Goal: Communication & Community: Participate in discussion

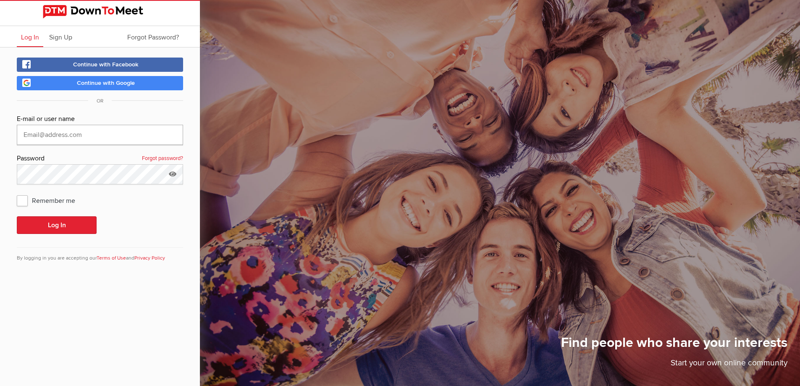
click at [101, 135] on input "text" at bounding box center [100, 135] width 166 height 20
type input "[EMAIL_ADDRESS][DOMAIN_NAME]"
click at [17, 216] on button "Log In" at bounding box center [57, 225] width 80 height 18
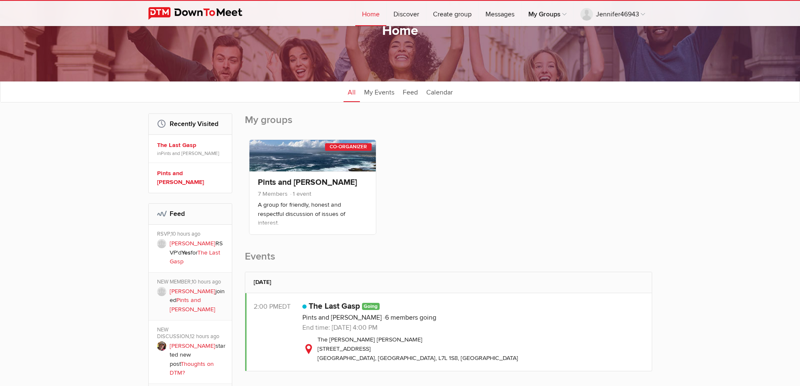
scroll to position [84, 0]
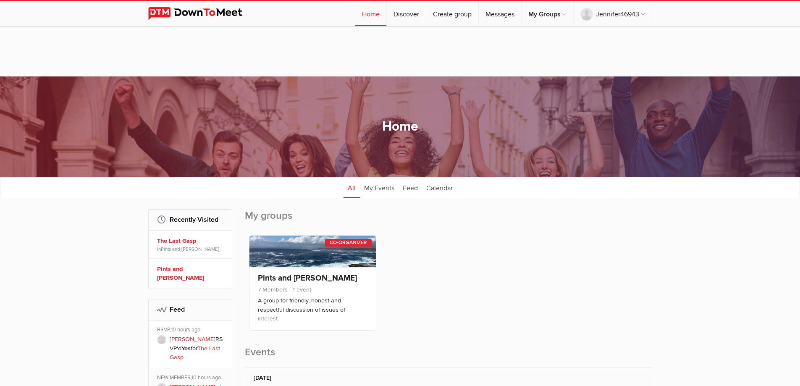
scroll to position [84, 0]
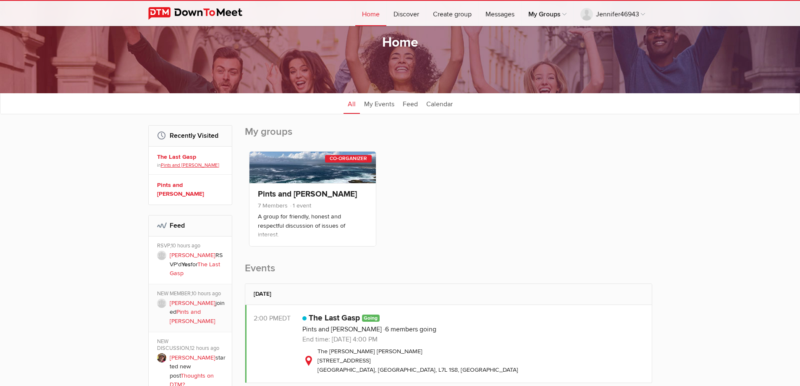
click at [183, 163] on link "Pints and [PERSON_NAME]" at bounding box center [190, 165] width 58 height 6
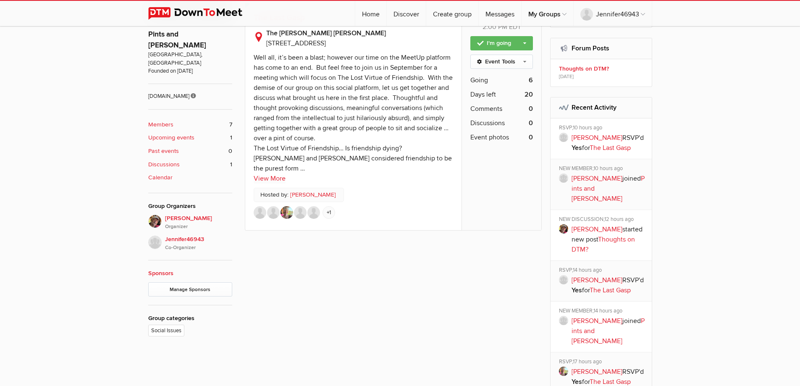
scroll to position [378, 0]
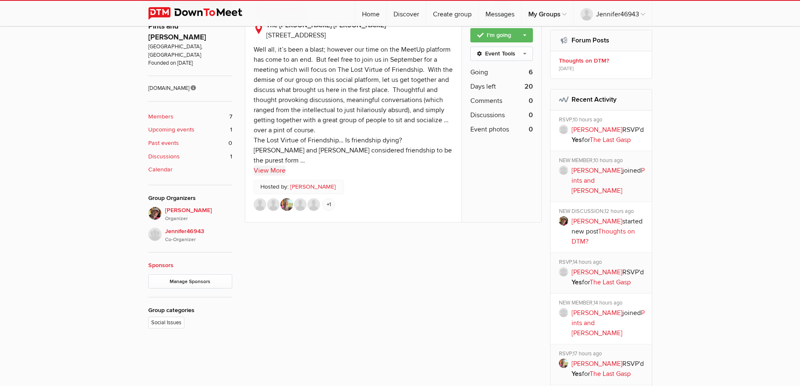
click at [276, 169] on link "View More" at bounding box center [270, 170] width 32 height 10
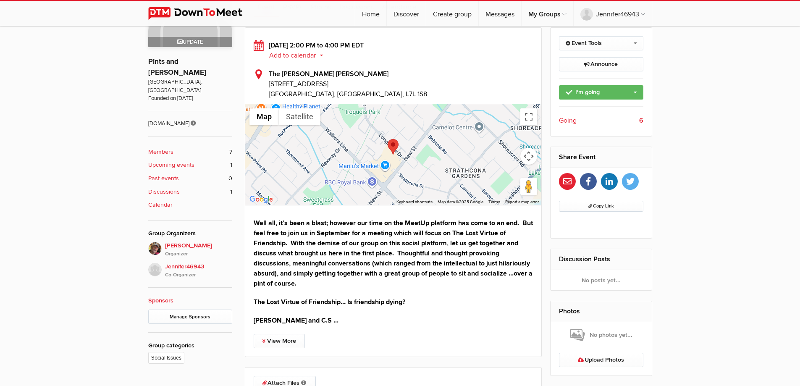
scroll to position [333, 0]
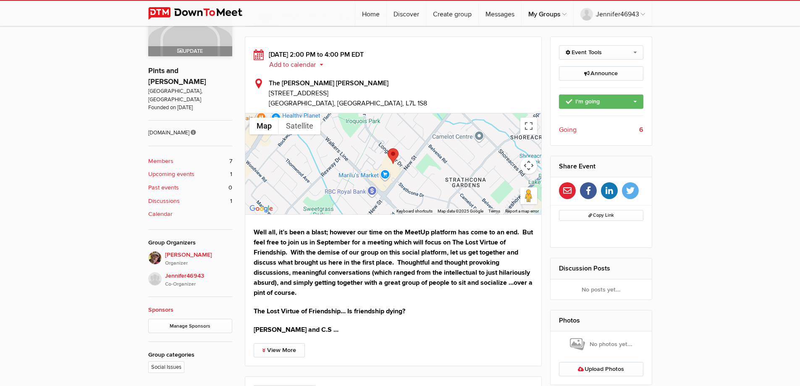
click at [170, 157] on b "Members" at bounding box center [160, 161] width 25 height 9
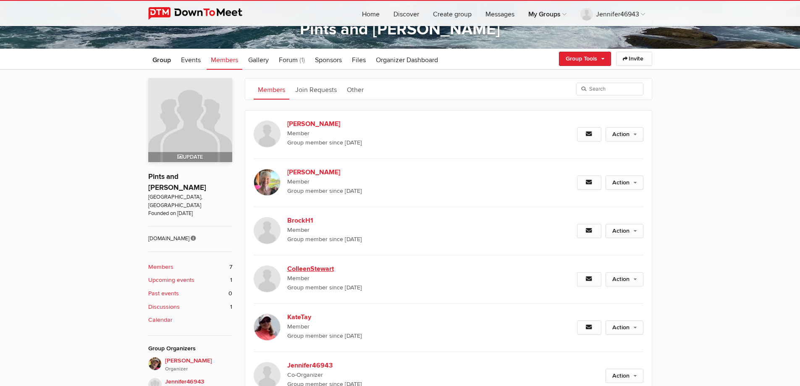
scroll to position [150, 0]
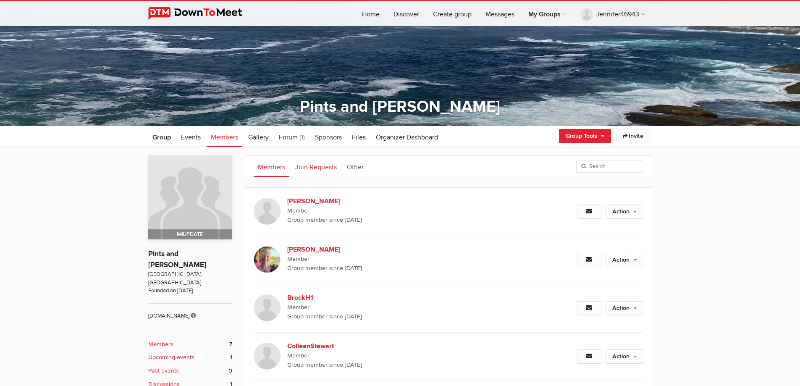
click at [326, 165] on link "Join Requests" at bounding box center [316, 166] width 50 height 21
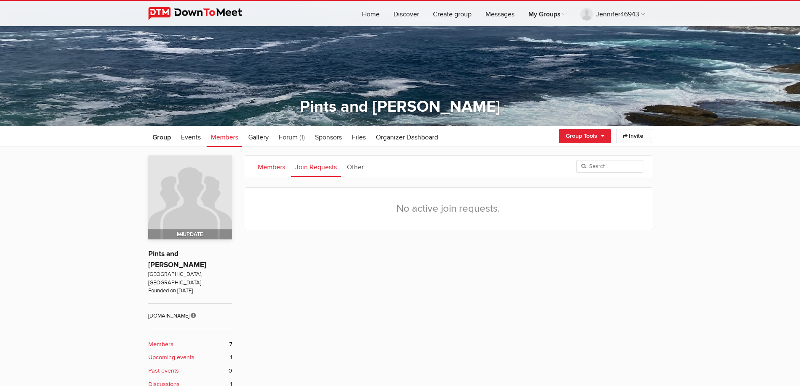
click at [275, 165] on link "Members" at bounding box center [272, 166] width 36 height 21
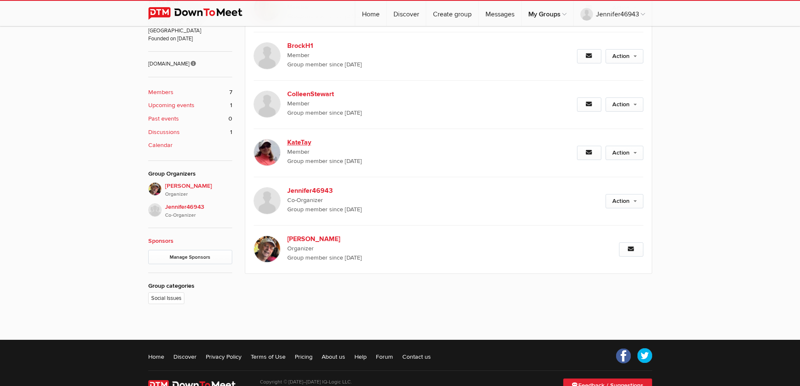
scroll to position [407, 0]
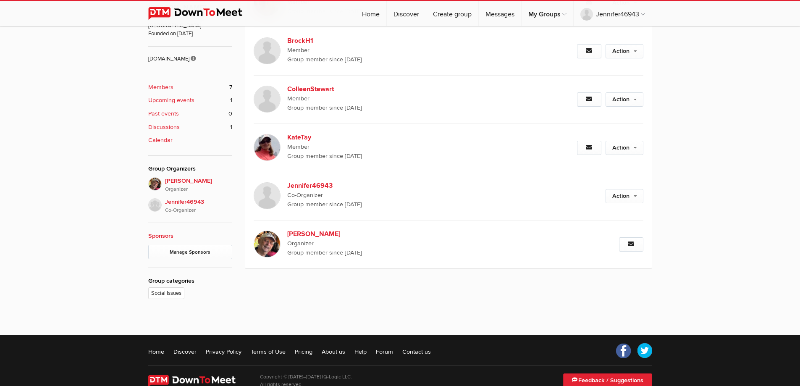
click at [173, 123] on b "Discussions" at bounding box center [163, 127] width 31 height 9
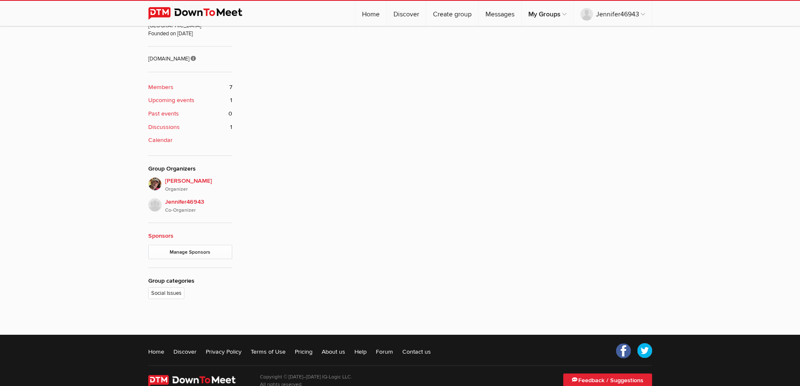
scroll to position [276, 0]
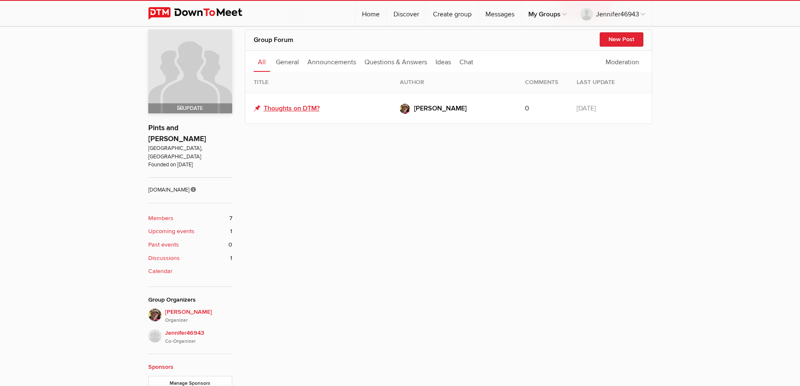
click at [306, 106] on link "Thoughts on DTM?" at bounding box center [287, 108] width 66 height 10
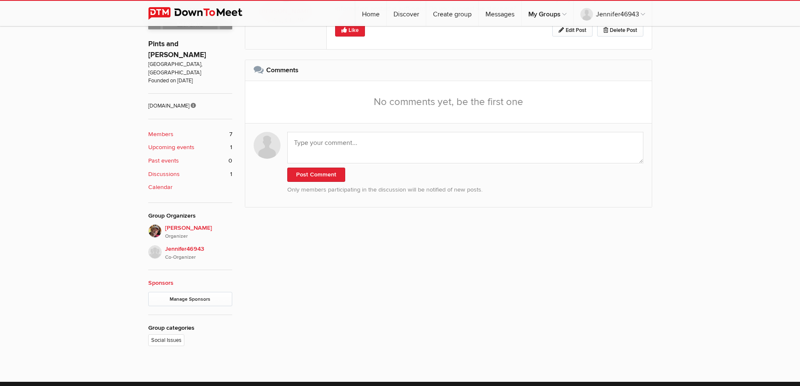
scroll to position [318, 0]
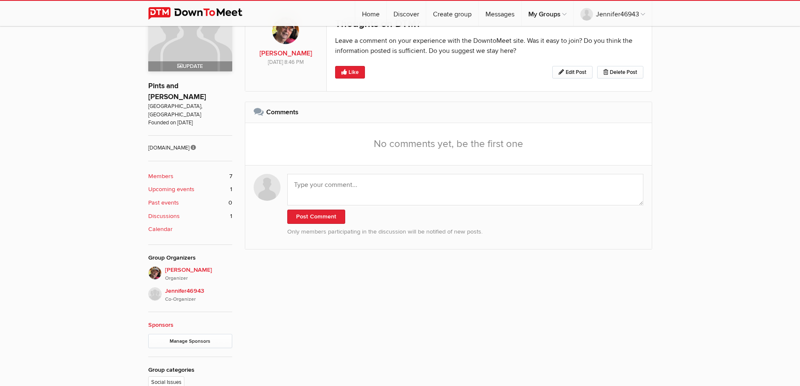
click at [175, 185] on b "Upcoming events" at bounding box center [171, 189] width 46 height 9
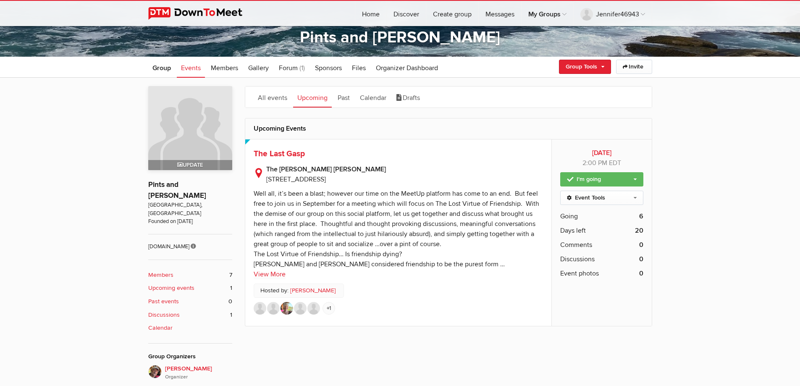
scroll to position [294, 0]
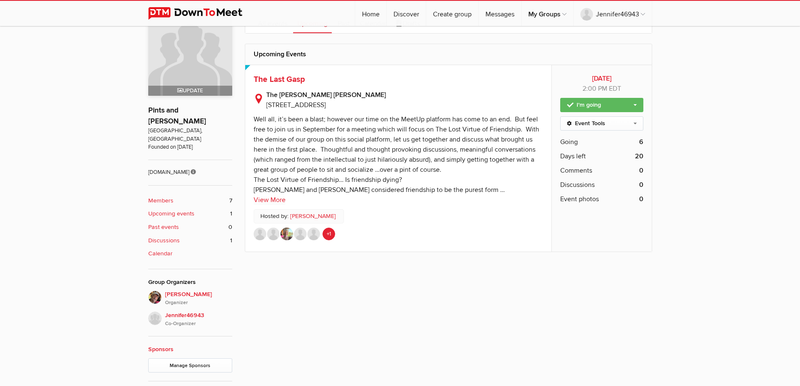
click at [326, 233] on link "+1" at bounding box center [328, 234] width 13 height 13
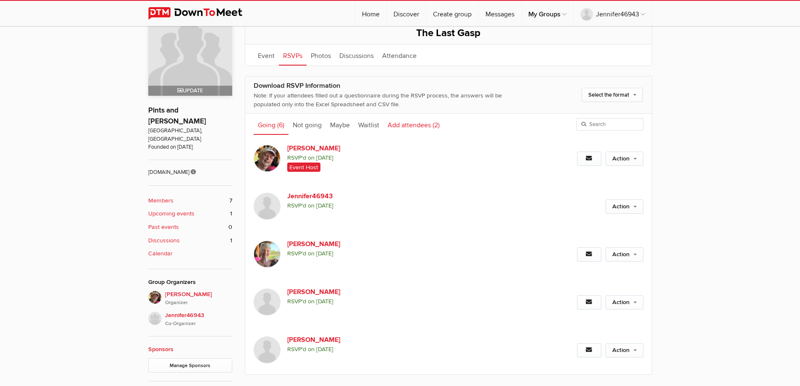
click at [408, 126] on link "Add attendees (2)" at bounding box center [413, 124] width 60 height 21
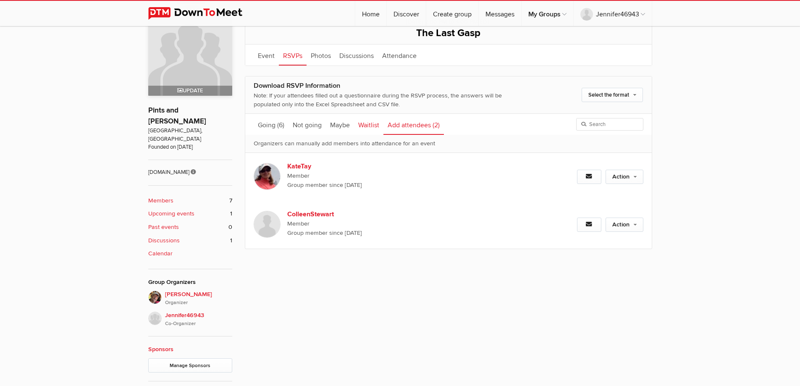
click at [369, 124] on link "Waitlist" at bounding box center [368, 124] width 29 height 21
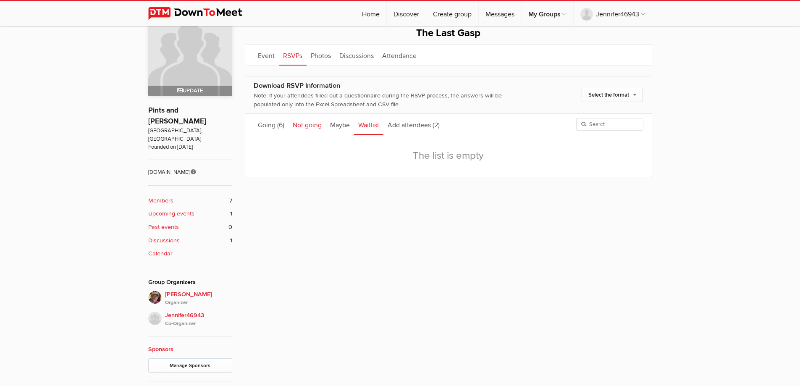
click at [307, 126] on link "Not going" at bounding box center [306, 124] width 37 height 21
click at [268, 124] on link "Going (6)" at bounding box center [271, 124] width 35 height 21
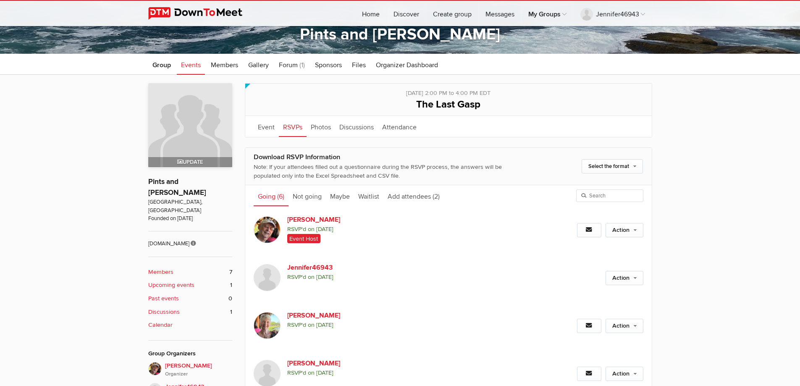
scroll to position [210, 0]
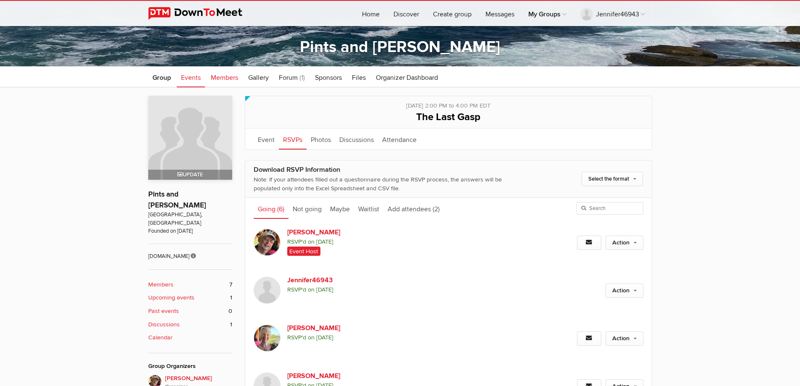
click at [221, 83] on link "Members" at bounding box center [225, 76] width 36 height 21
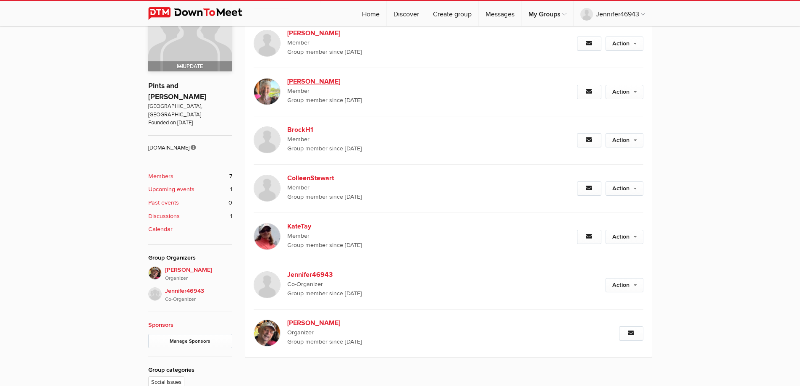
scroll to position [336, 0]
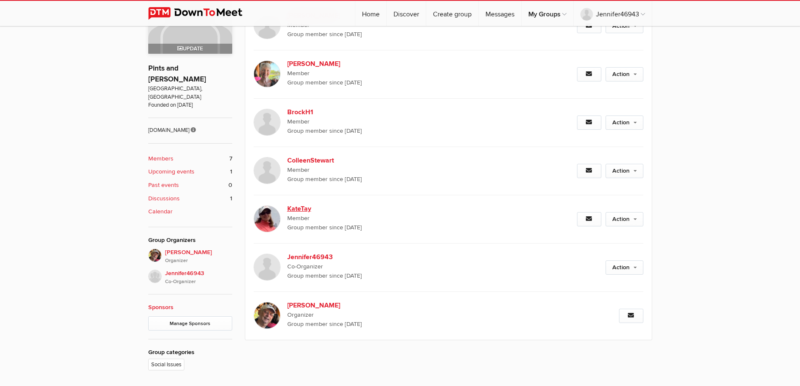
click at [300, 205] on b "KateTay" at bounding box center [359, 209] width 144 height 10
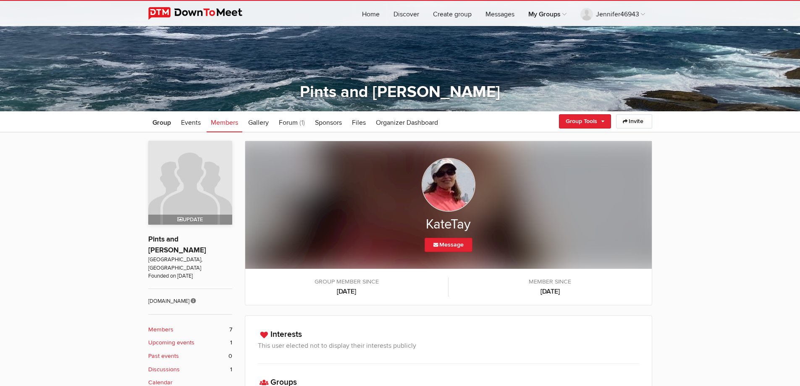
scroll to position [150, 0]
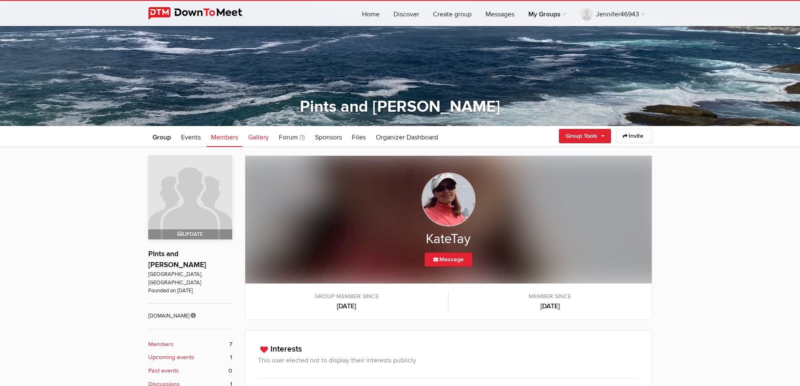
click at [249, 138] on span "Gallery" at bounding box center [258, 137] width 21 height 8
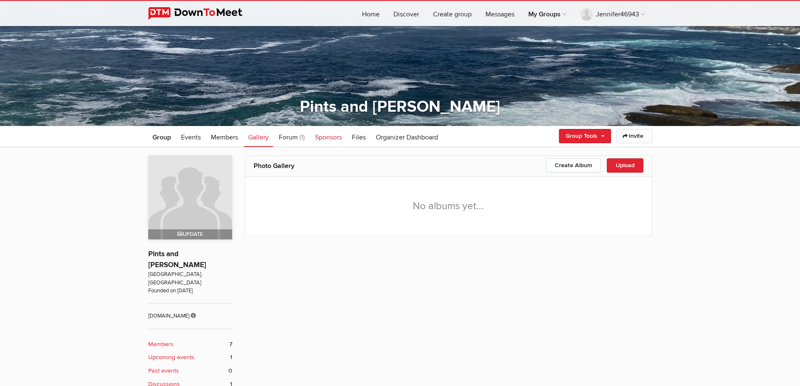
click at [335, 137] on span "Sponsors" at bounding box center [328, 137] width 27 height 8
click at [359, 139] on span "Files" at bounding box center [359, 137] width 14 height 8
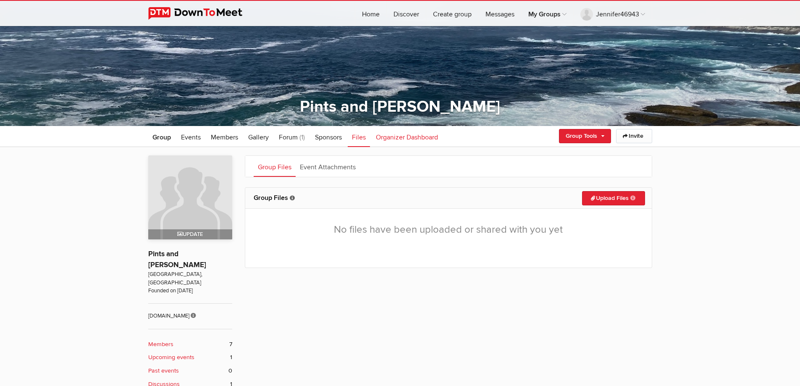
click at [398, 135] on span "Organizer Dashboard" at bounding box center [407, 137] width 62 height 8
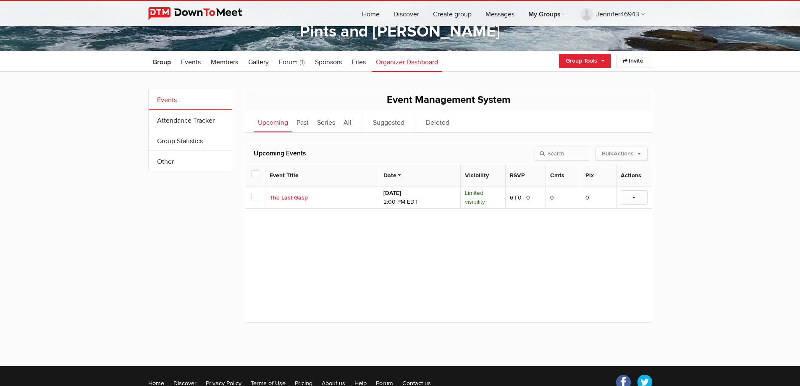
scroll to position [234, 0]
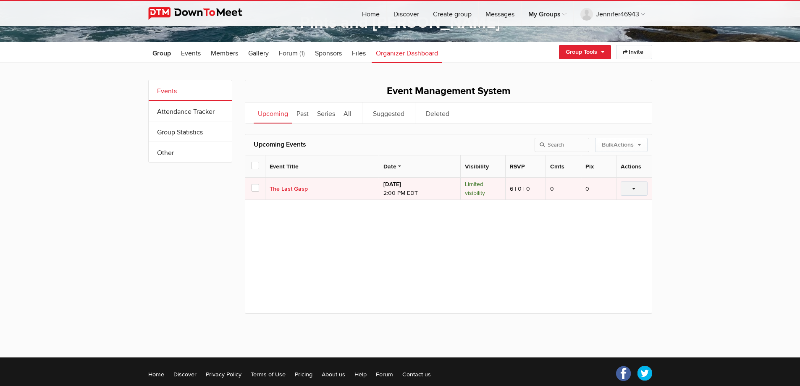
click at [636, 188] on link at bounding box center [633, 188] width 26 height 14
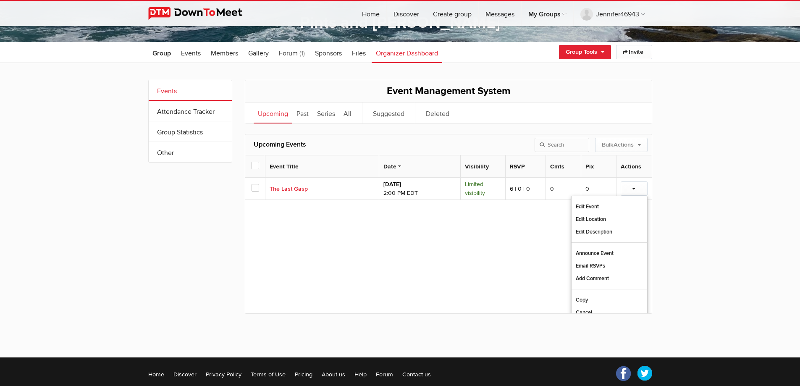
click at [471, 259] on div "Event Title Date Visibility RSVP Yes | No | Maybe Cmts Comments Photos Actions" at bounding box center [448, 234] width 406 height 158
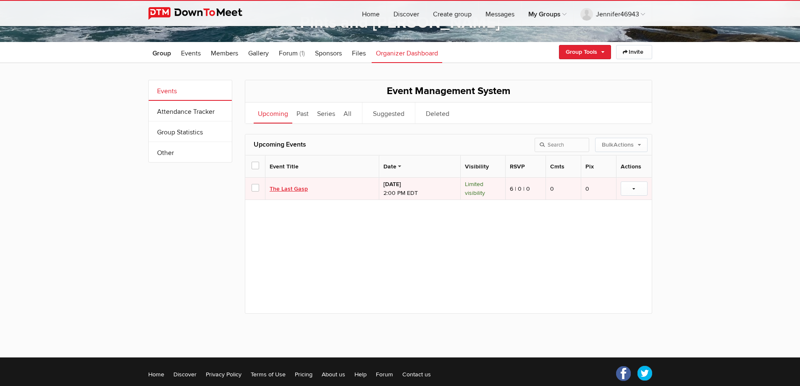
click at [286, 186] on link "The Last Gasp" at bounding box center [289, 188] width 38 height 7
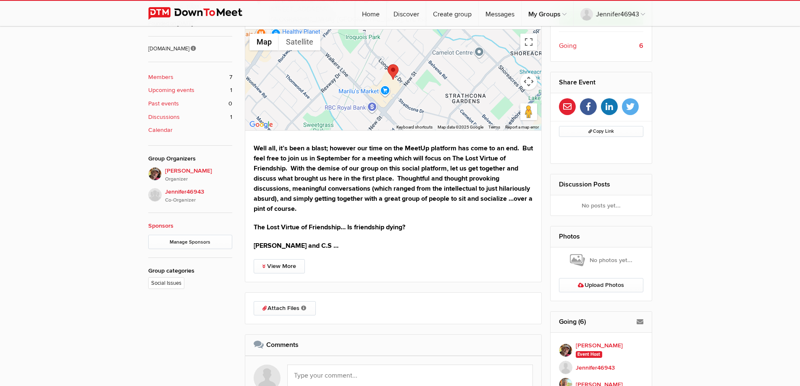
scroll to position [375, 0]
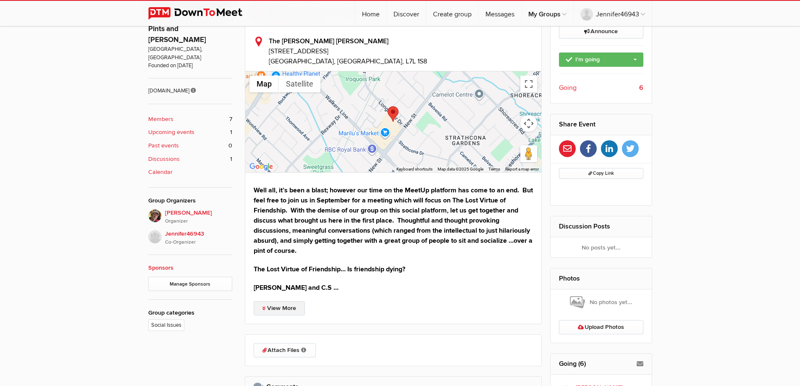
click at [283, 306] on link "View More" at bounding box center [279, 308] width 51 height 14
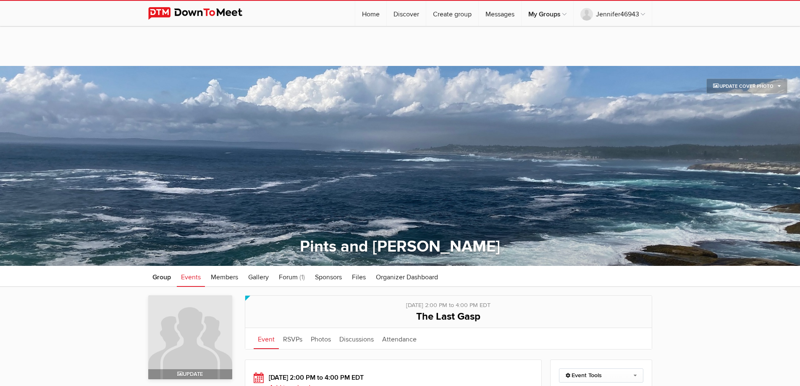
scroll to position [0, 0]
